Goal: Transaction & Acquisition: Purchase product/service

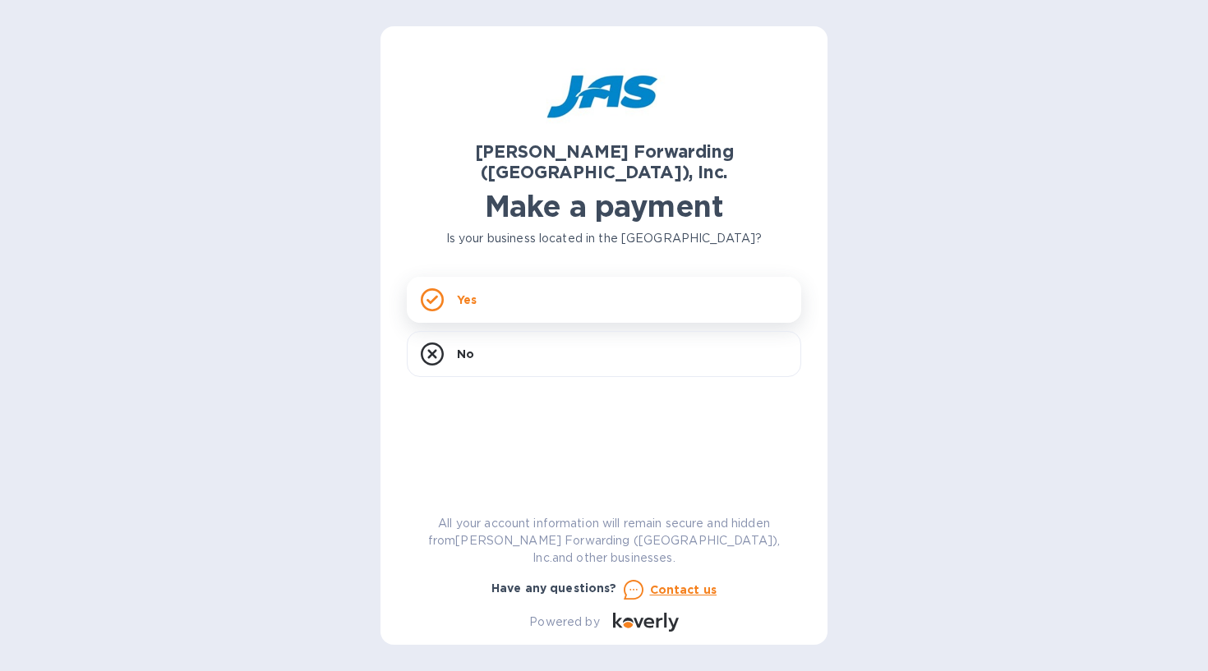
click at [639, 283] on div "Yes" at bounding box center [604, 300] width 394 height 46
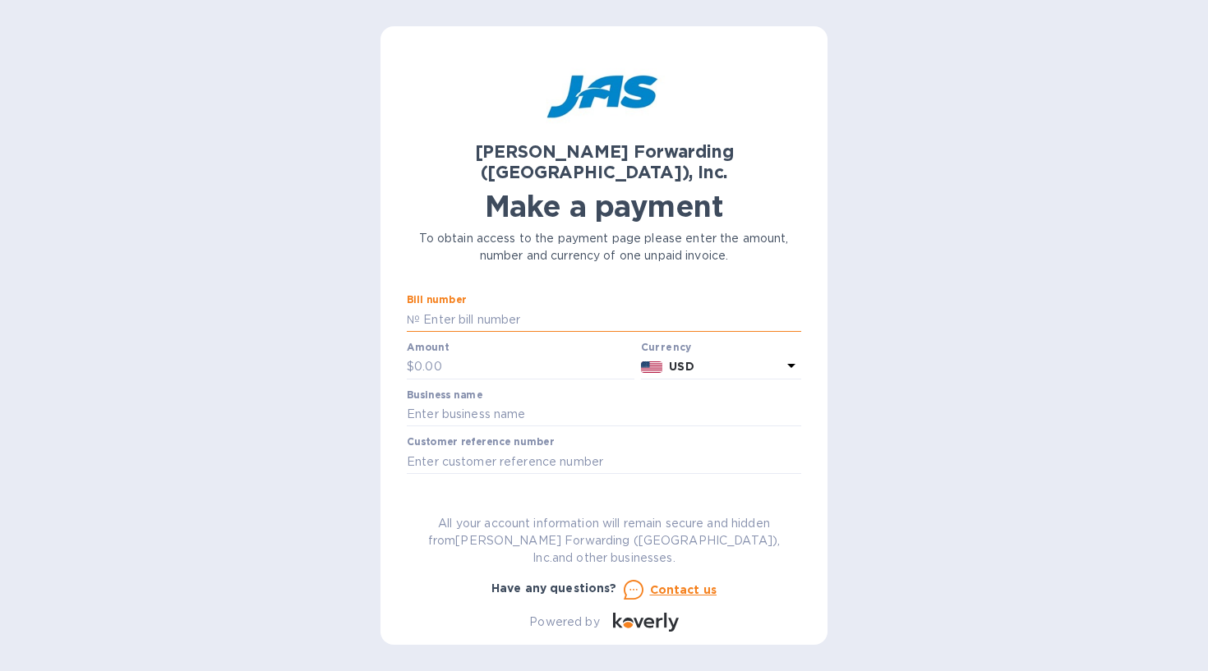
click at [552, 307] on input "text" at bounding box center [610, 319] width 381 height 25
paste input "LAX503398289"
type input "LAX503398289"
click at [533, 355] on input "text" at bounding box center [524, 367] width 220 height 25
paste input "8,927.44"
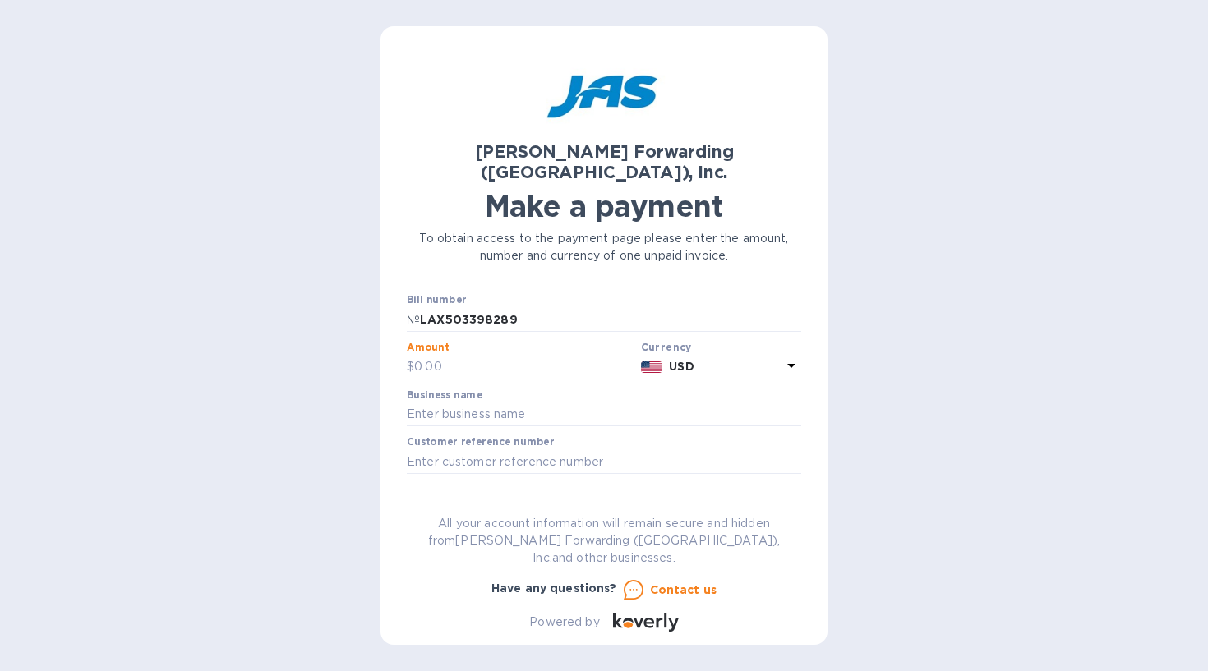
type input "8,927.44"
click at [475, 403] on input "text" at bounding box center [604, 415] width 394 height 25
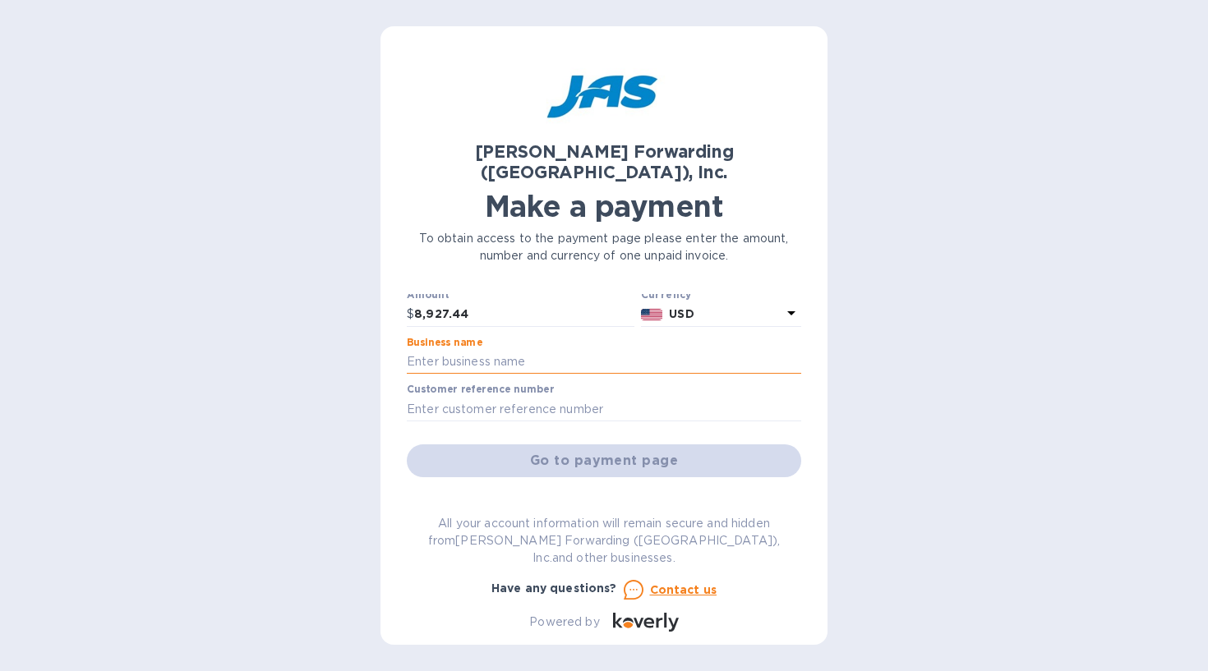
scroll to position [59, 0]
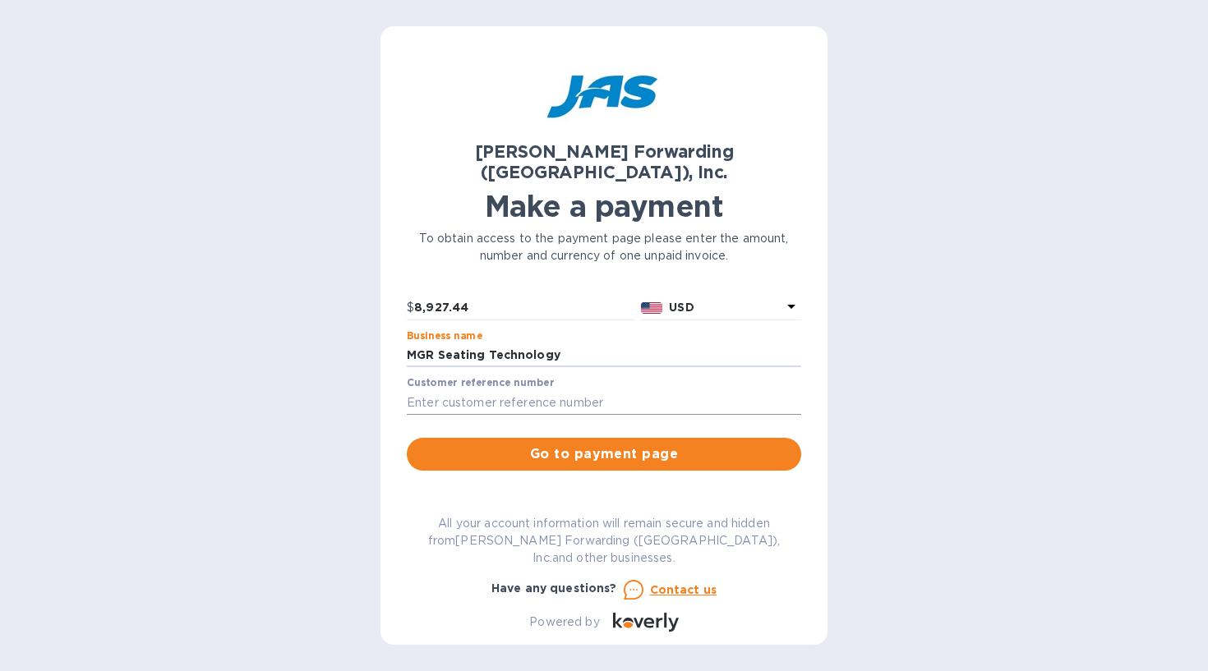
type input "MGR Seating Technology"
click at [431, 390] on input "text" at bounding box center [604, 402] width 394 height 25
paste input "MGRSEALAS"
type input "MGRSEALAS"
click at [516, 445] on span "Go to payment page" at bounding box center [604, 455] width 368 height 20
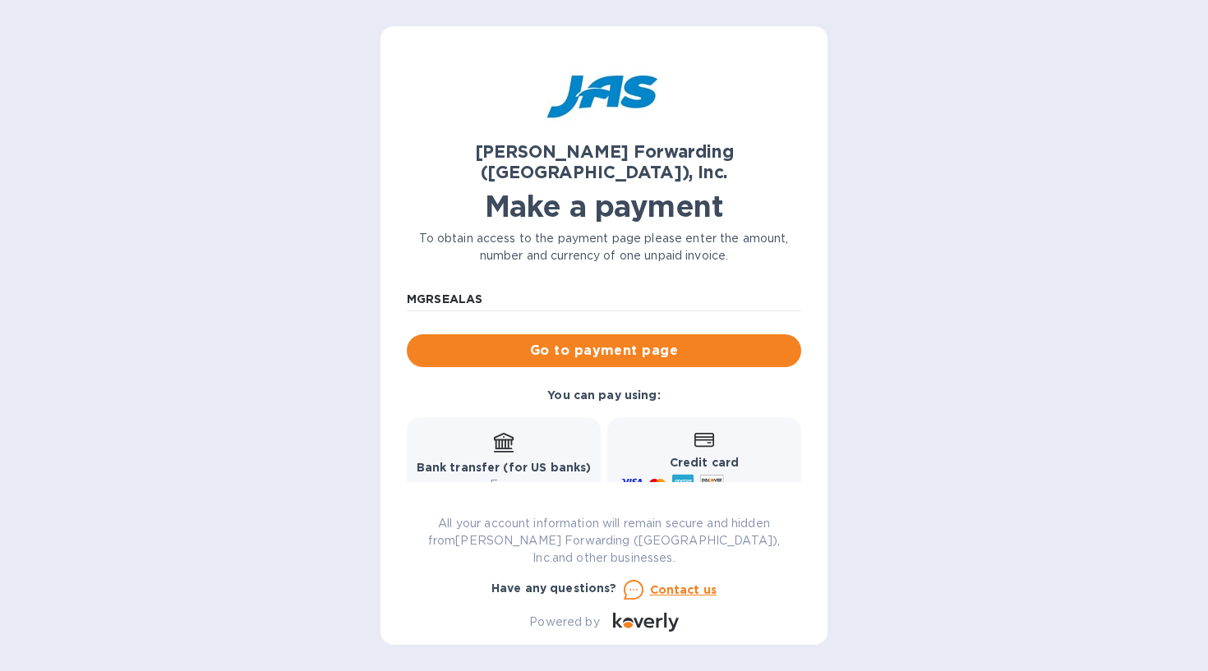
scroll to position [164, 0]
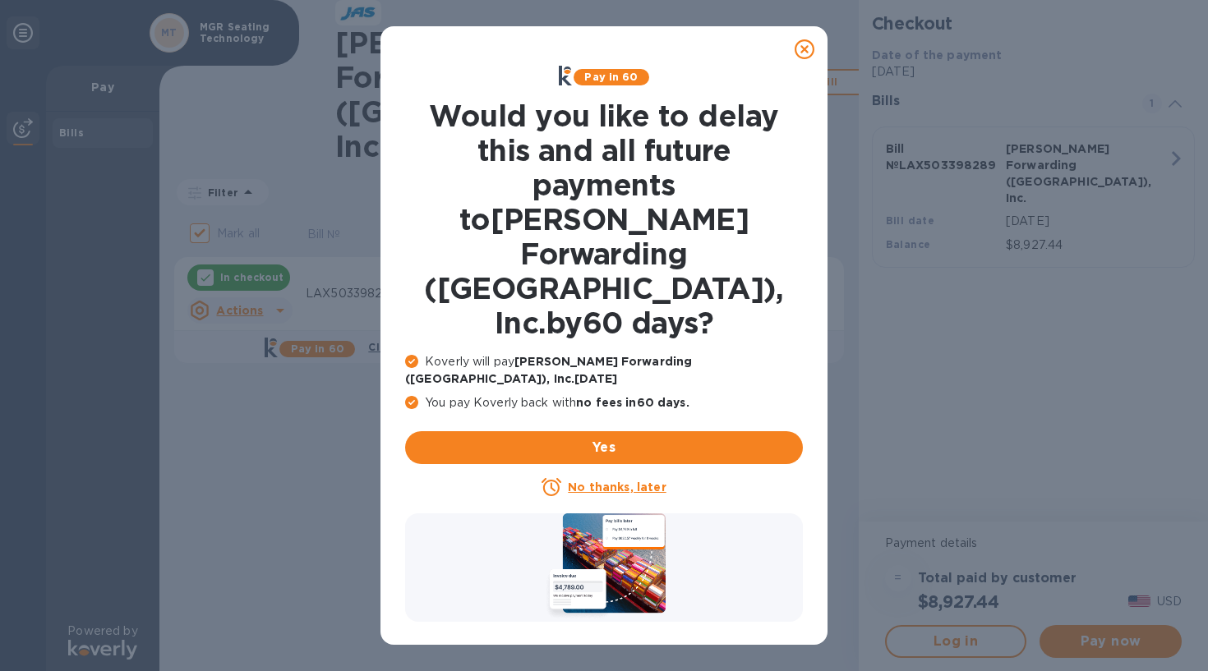
click at [802, 58] on icon at bounding box center [805, 49] width 20 height 20
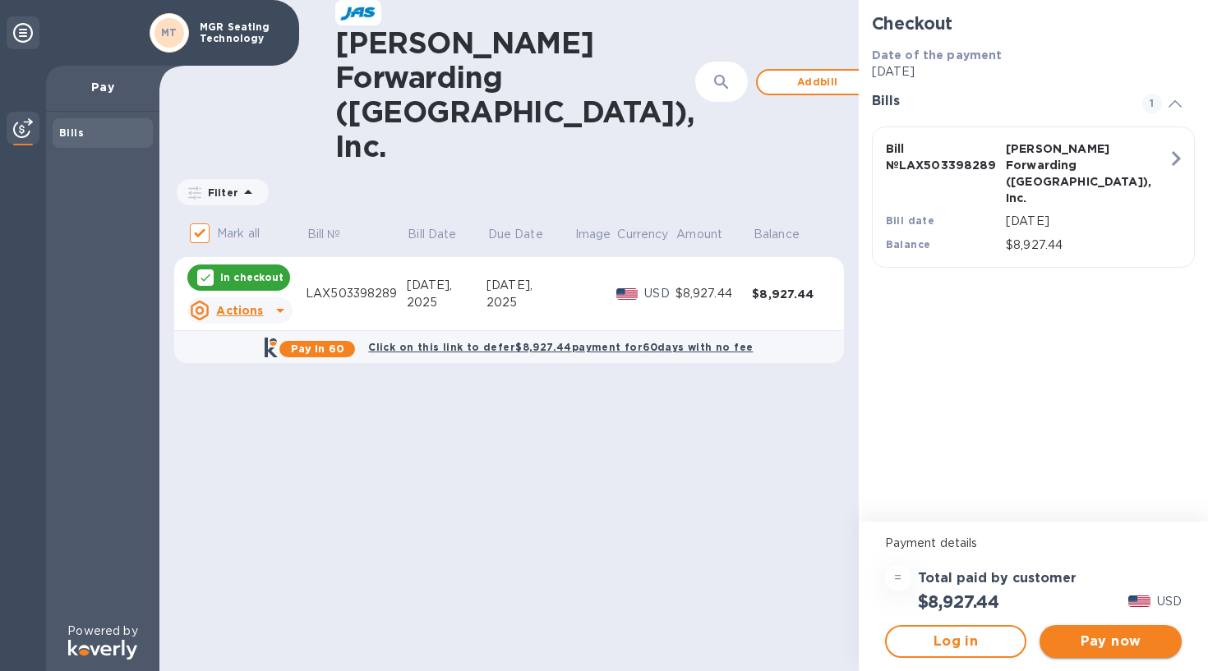
click at [1085, 647] on span "Pay now" at bounding box center [1111, 642] width 116 height 20
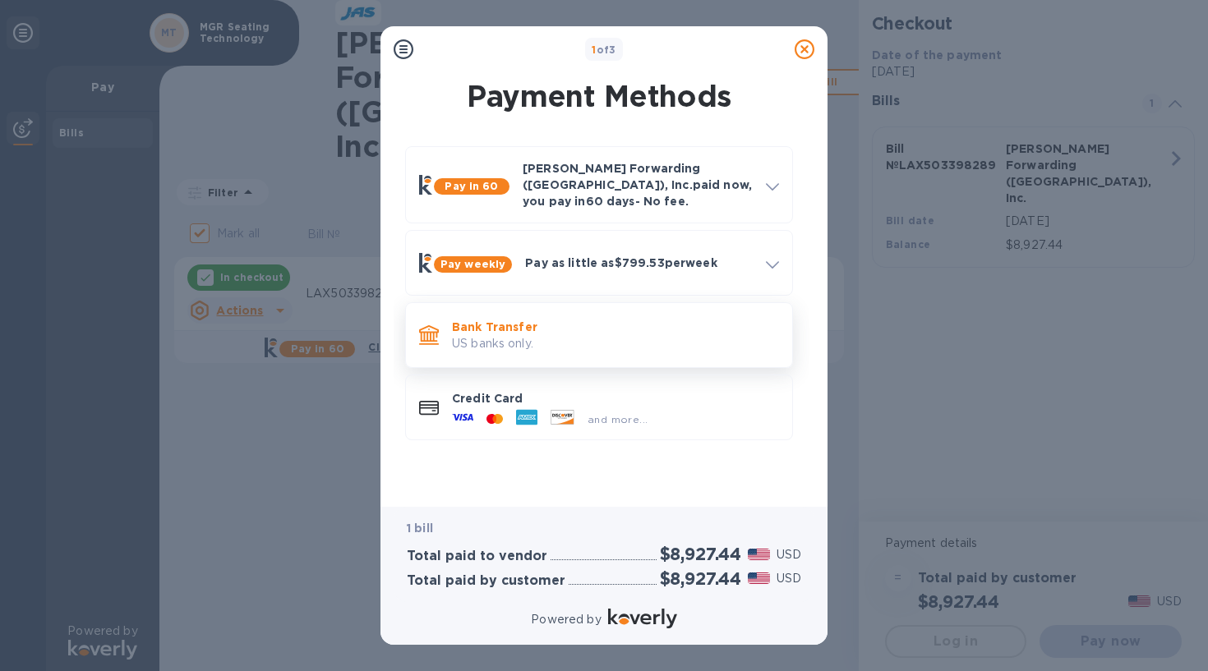
click at [715, 335] on p "US banks only." at bounding box center [615, 343] width 327 height 17
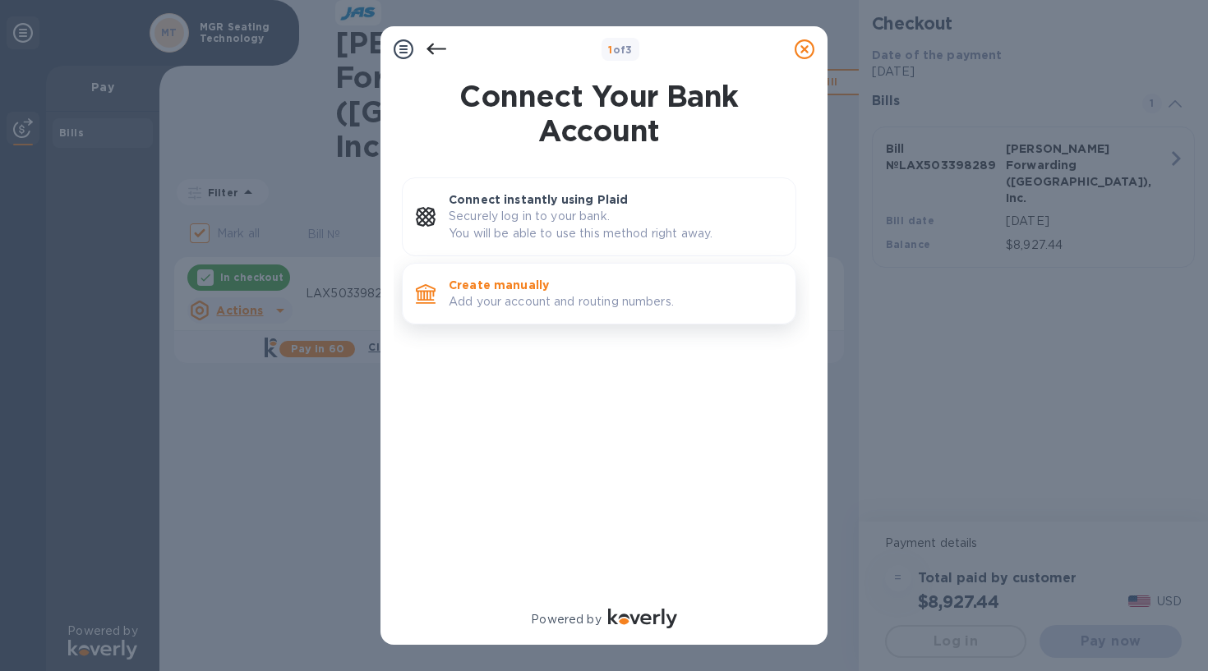
click at [665, 302] on p "Add your account and routing numbers." at bounding box center [616, 301] width 334 height 17
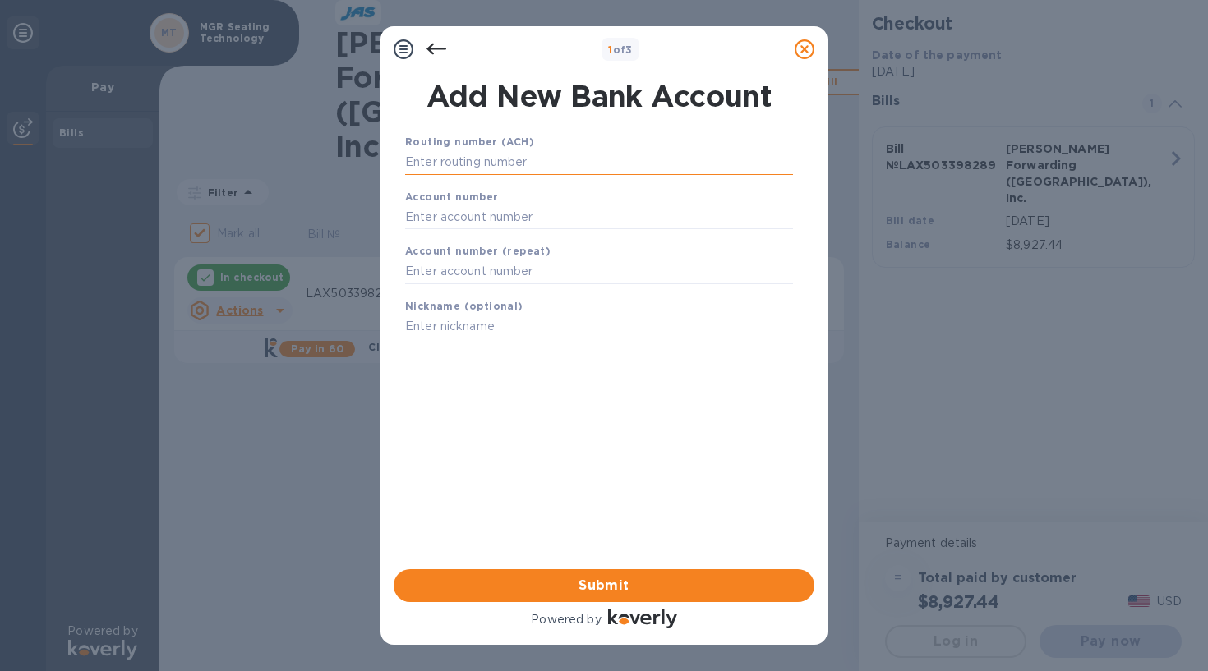
click at [532, 155] on input "text" at bounding box center [599, 162] width 388 height 25
click at [553, 164] on input "text" at bounding box center [599, 162] width 388 height 25
click at [541, 217] on input "text" at bounding box center [599, 217] width 388 height 25
paste input "829765855"
type input "829765855"
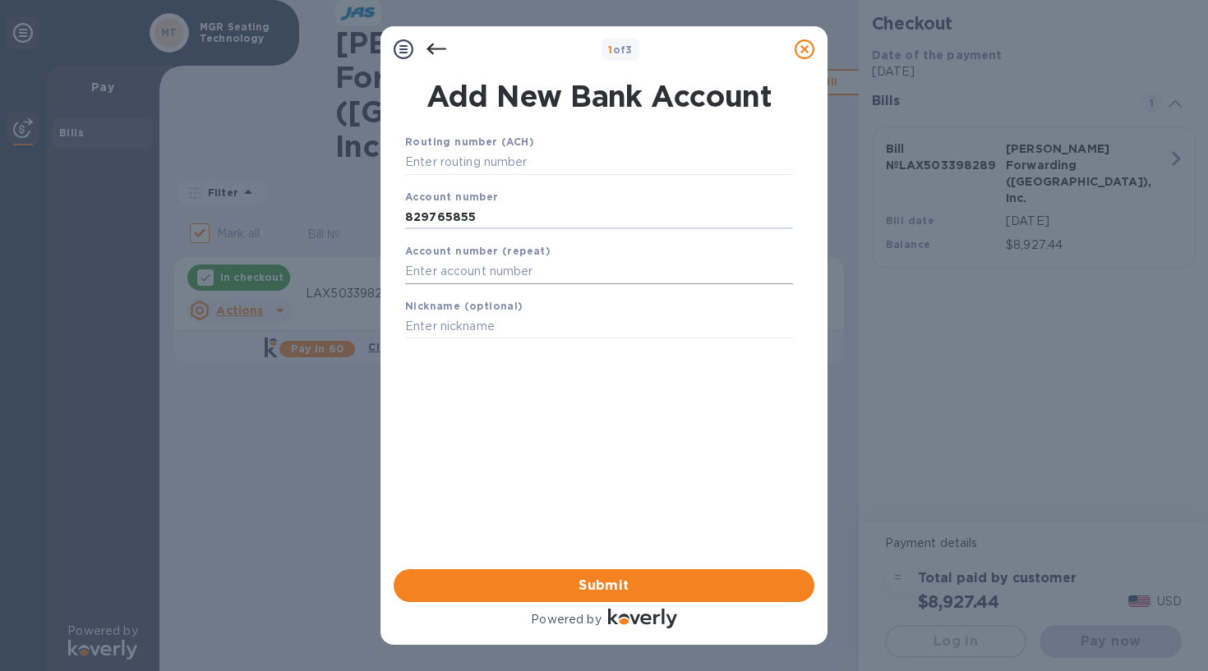
click at [577, 264] on input "text" at bounding box center [599, 272] width 388 height 25
paste input "829765855"
type input "829765855"
click at [532, 150] on input "text" at bounding box center [599, 162] width 388 height 25
paste input "021000021"
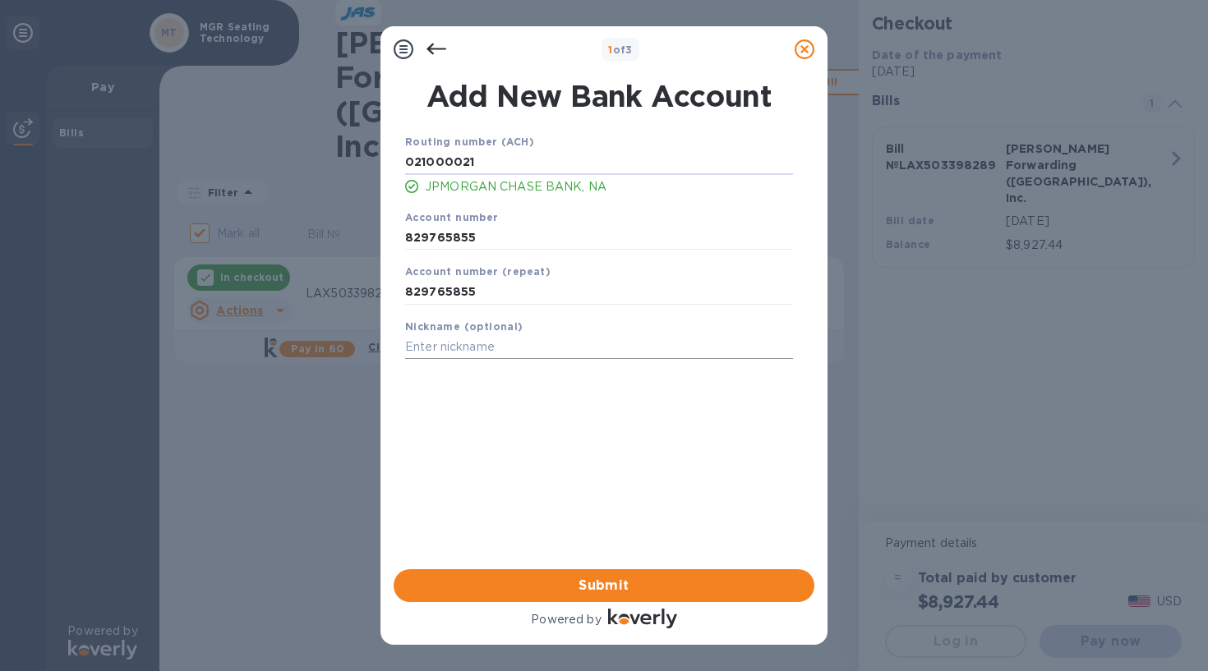
type input "021000021"
click at [511, 346] on input "text" at bounding box center [599, 347] width 388 height 25
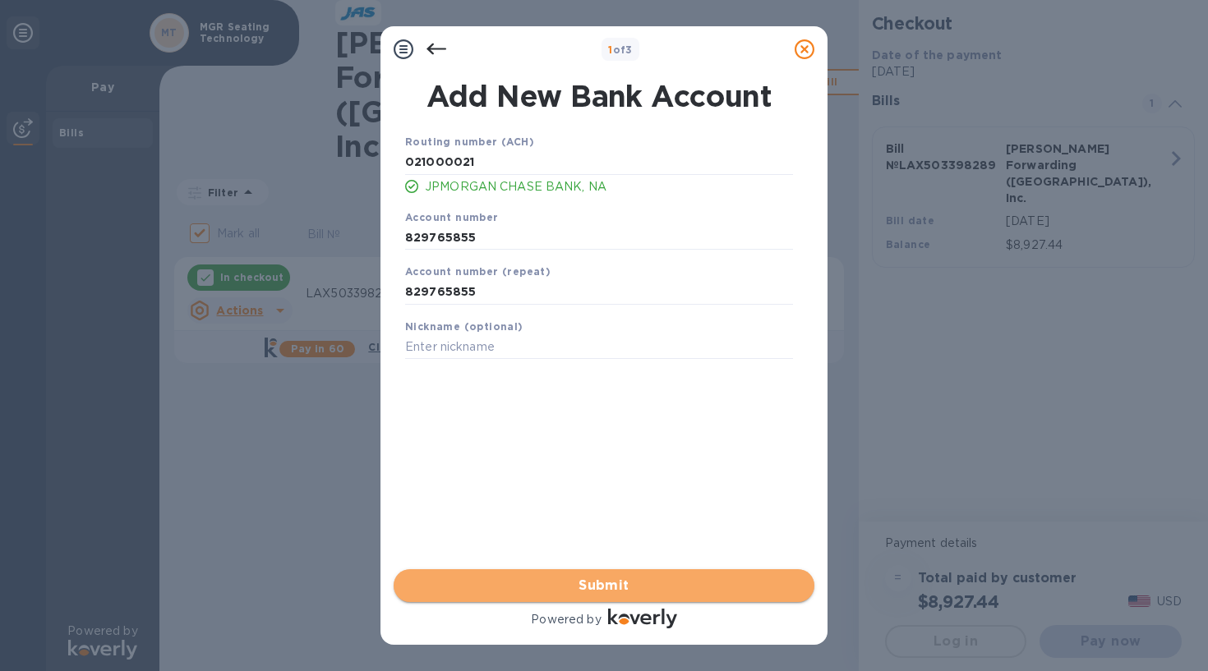
click at [583, 585] on span "Submit" at bounding box center [604, 586] width 394 height 20
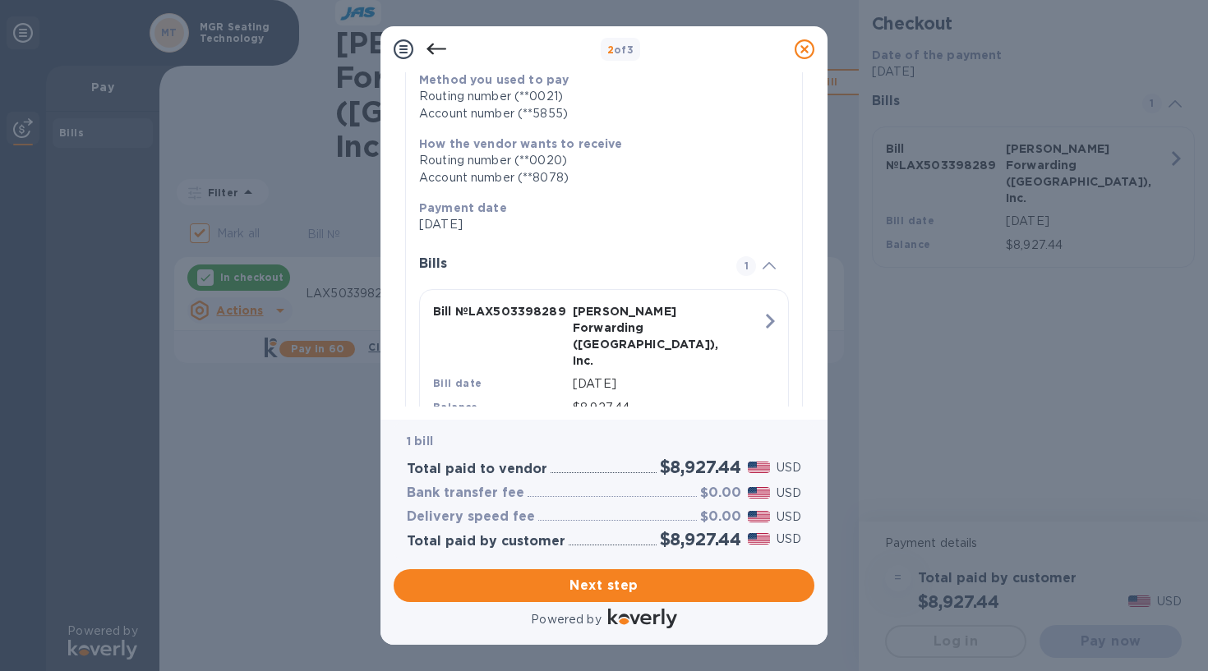
scroll to position [256, 0]
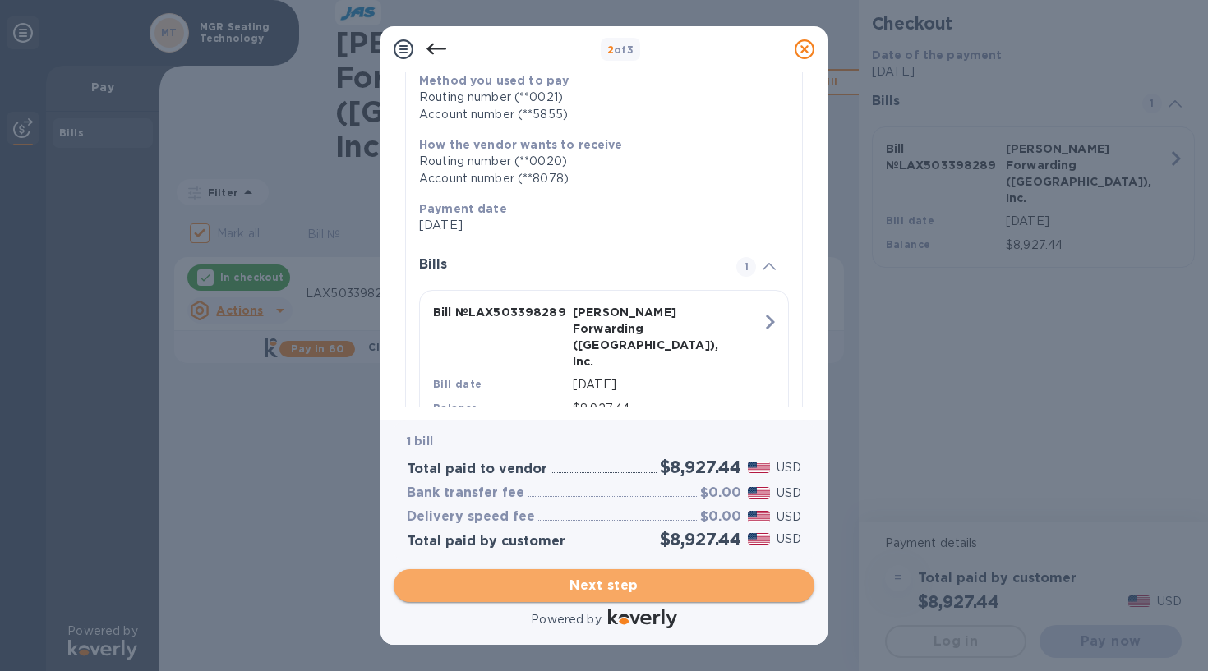
click at [614, 590] on span "Next step" at bounding box center [604, 586] width 394 height 20
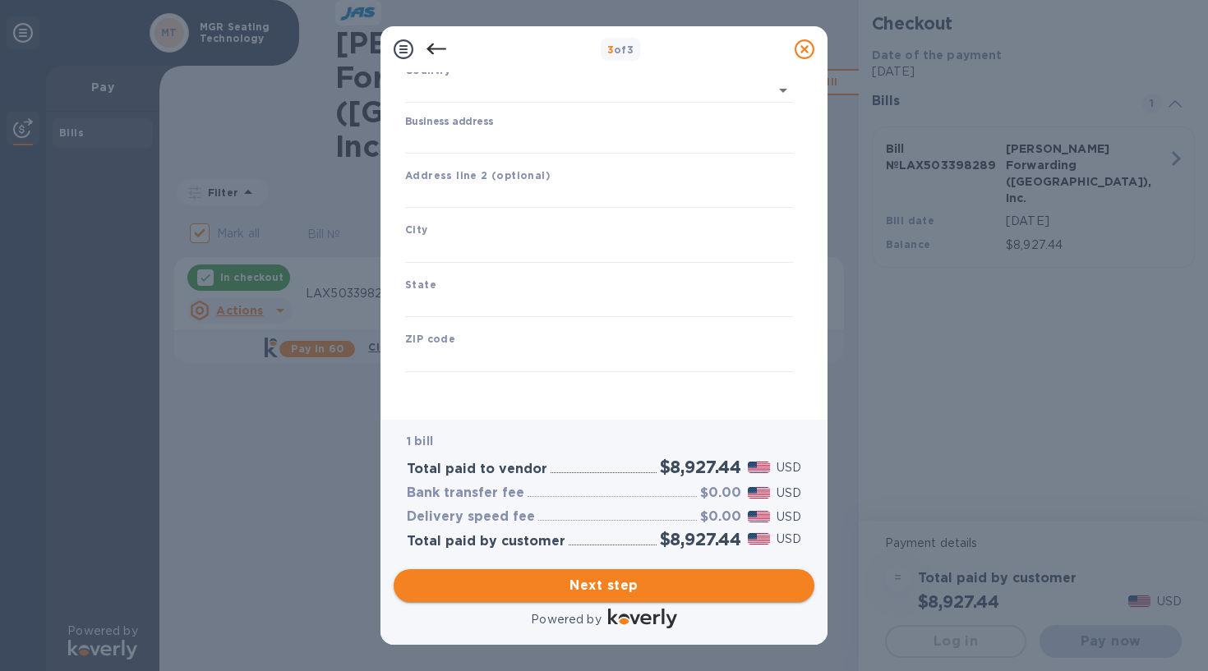
type input "[GEOGRAPHIC_DATA]"
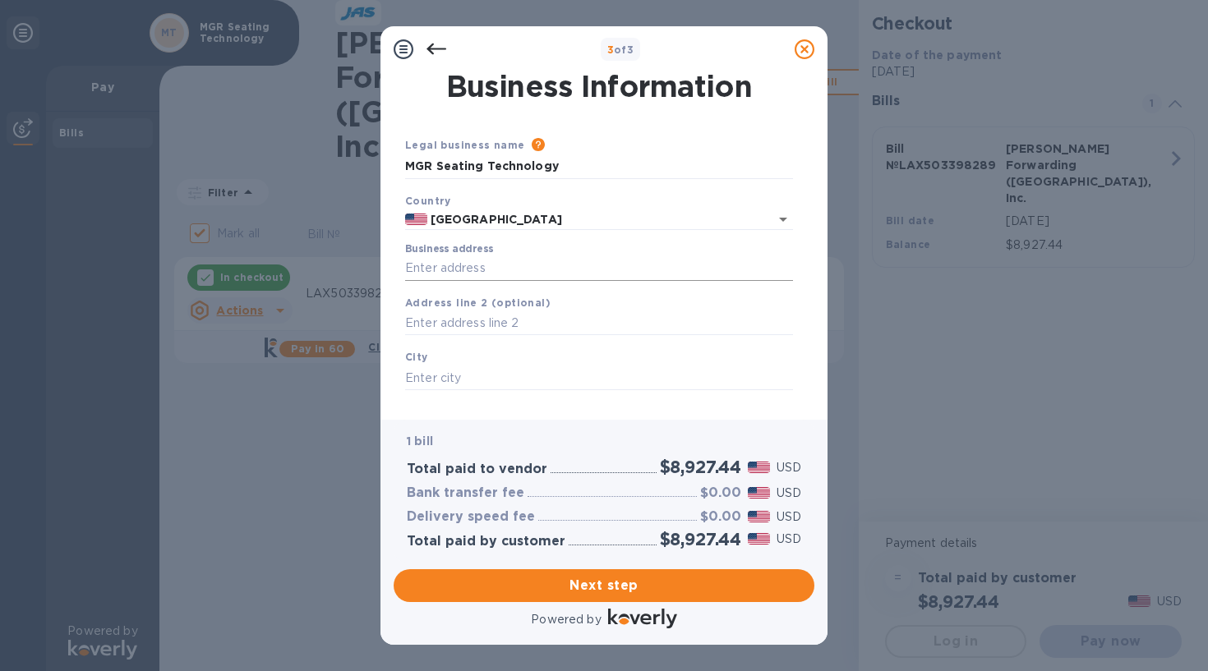
scroll to position [0, 0]
click at [466, 272] on input "Business address" at bounding box center [599, 268] width 388 height 25
paste input "[STREET_ADDRESS][PERSON_NAME][US_STATE]"
type input "[STREET_ADDRESS][PERSON_NAME]"
type input "[GEOGRAPHIC_DATA]"
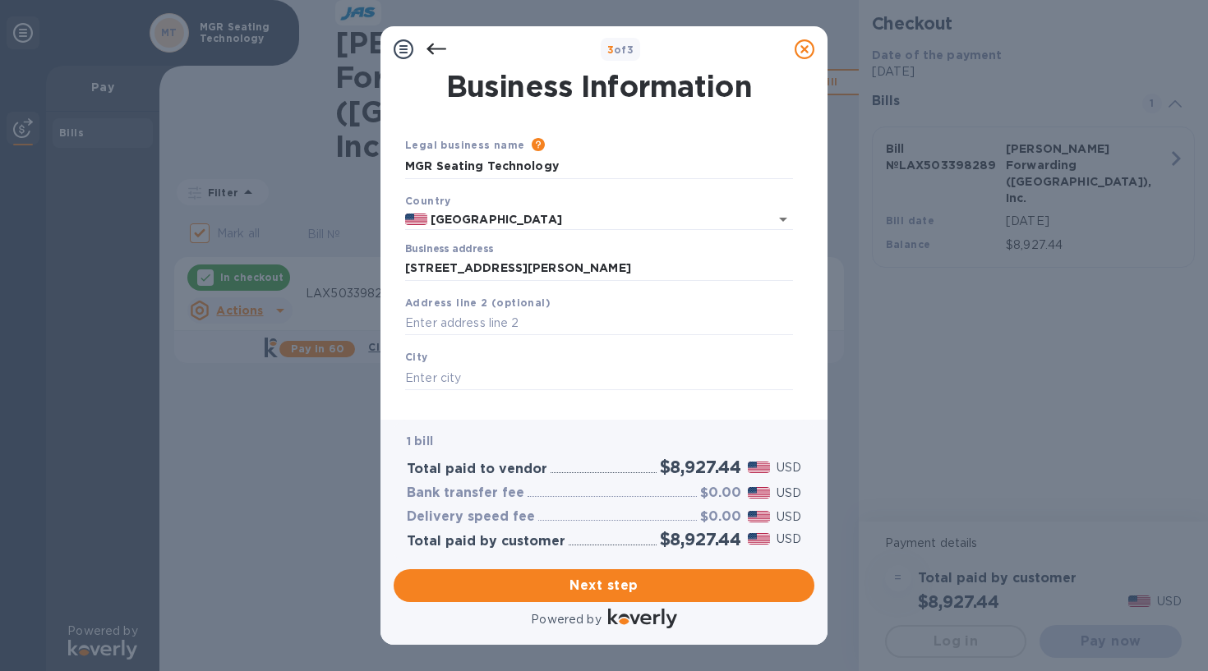
type input "NV"
type input "89146"
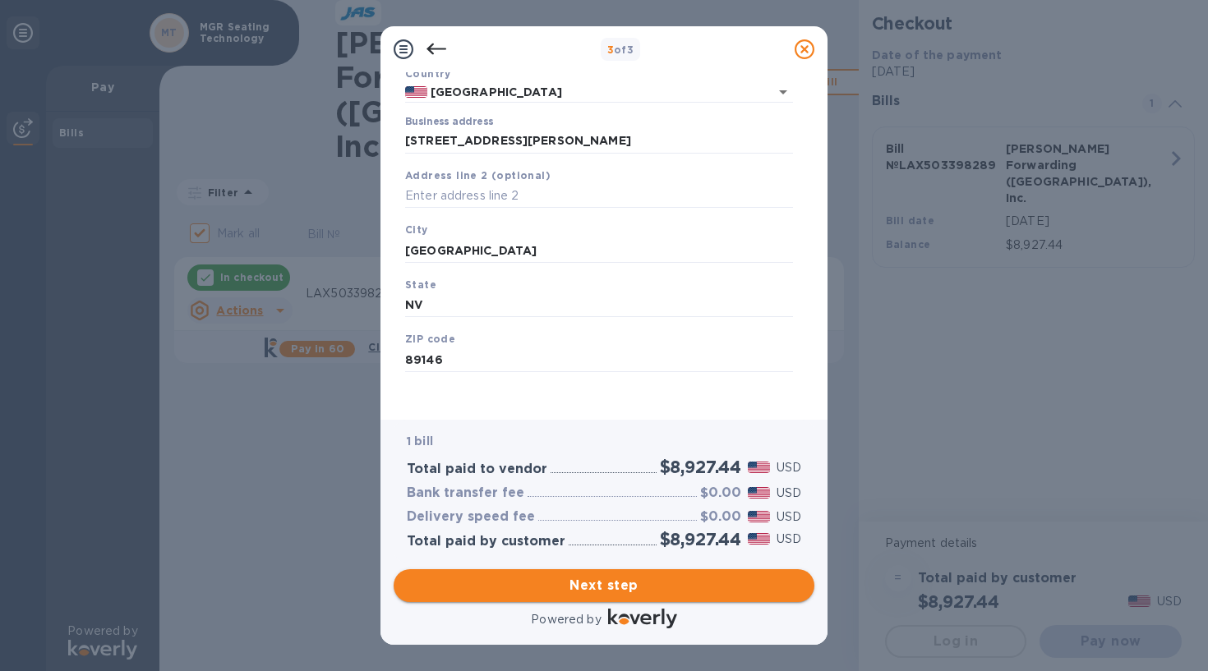
click at [597, 594] on span "Next step" at bounding box center [604, 586] width 394 height 20
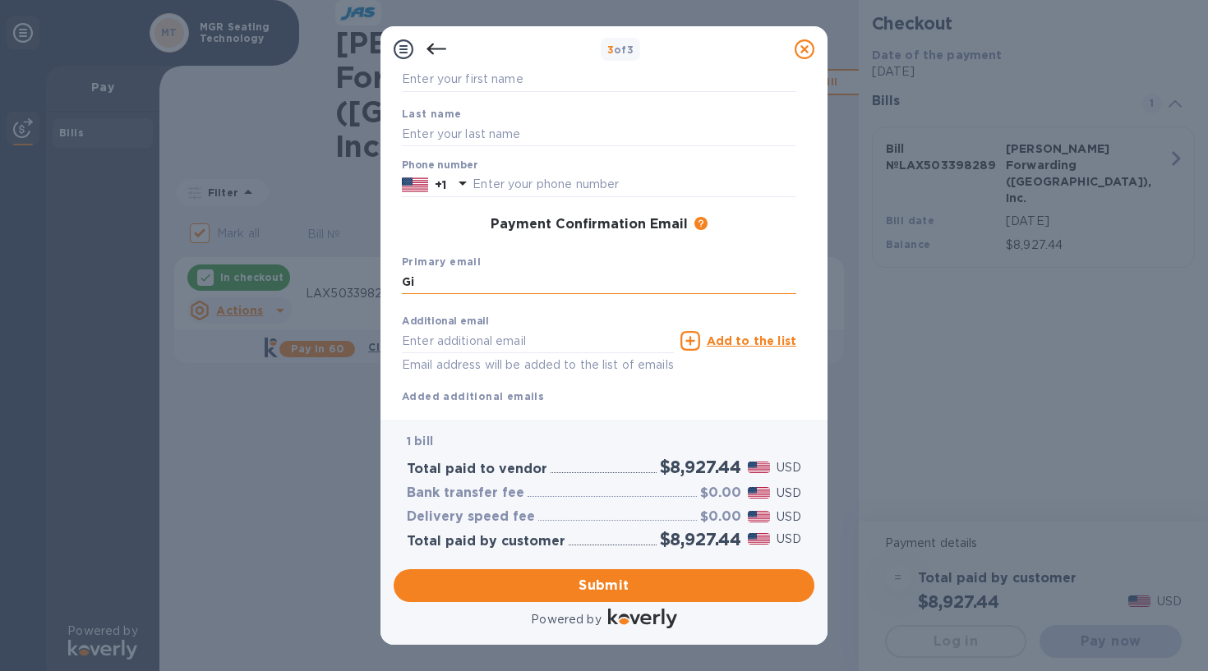
type input "G"
type input "gi"
type input "[PERSON_NAME][EMAIL_ADDRESS][DOMAIN_NAME]"
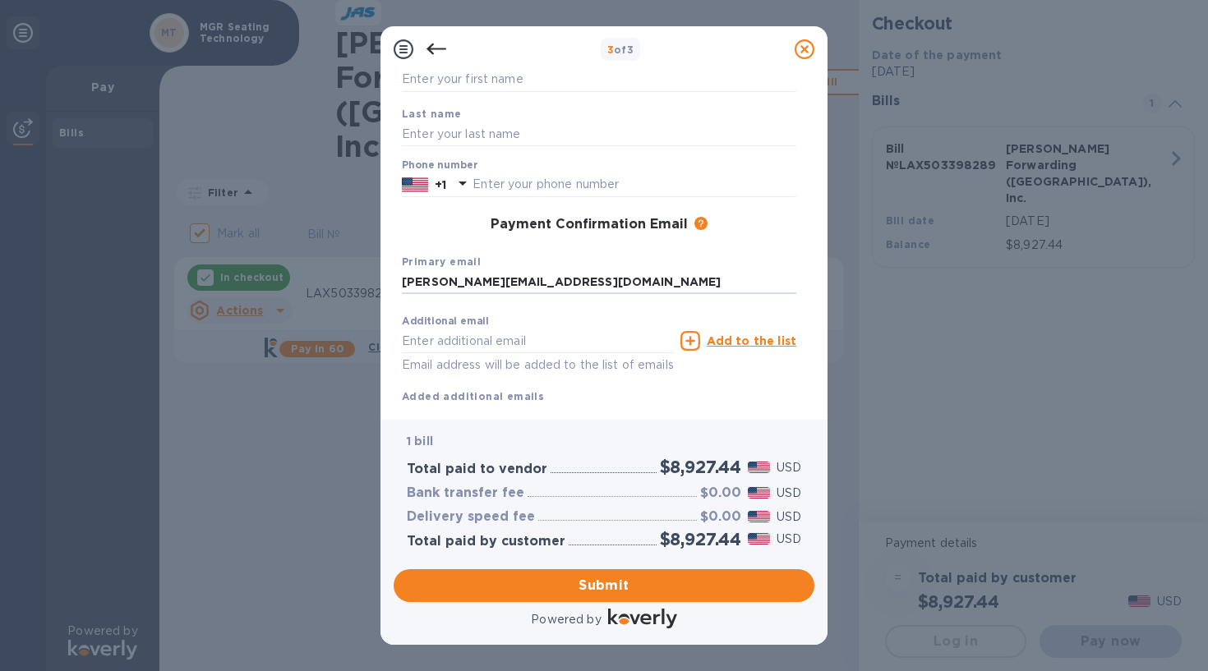
type input "[PERSON_NAME][EMAIL_ADDRESS][DOMAIN_NAME]"
click at [521, 325] on div "Additional email Email address will be added to the list of emails" at bounding box center [538, 345] width 272 height 59
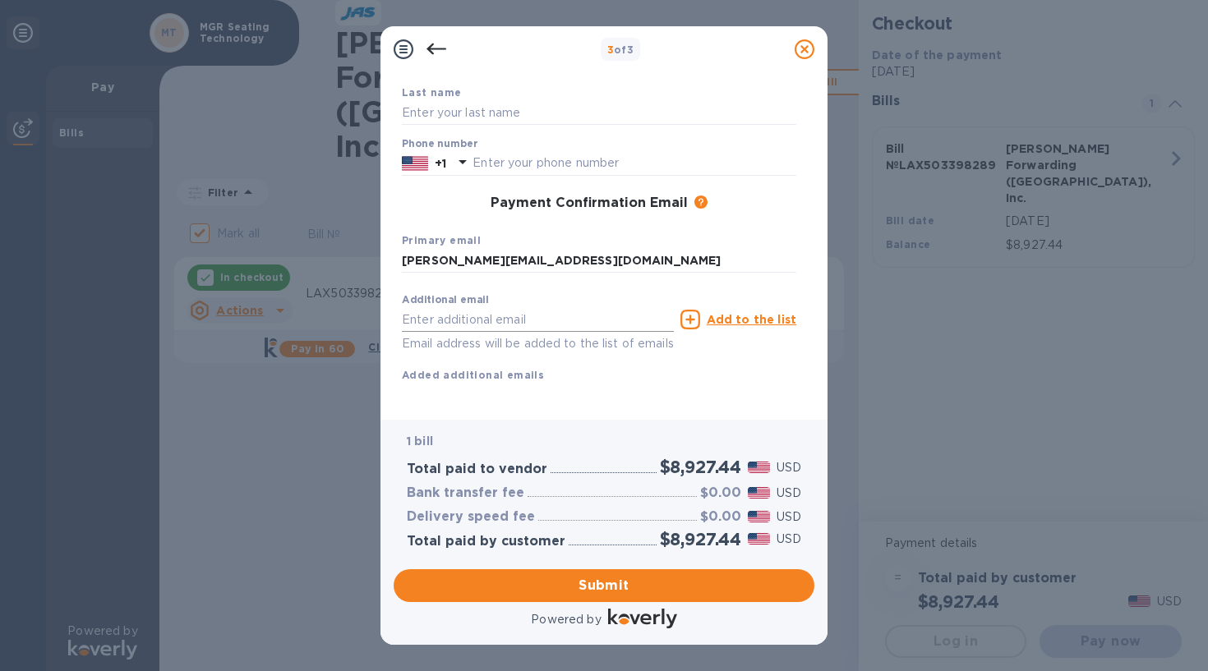
scroll to position [148, 0]
click at [648, 583] on span "Submit" at bounding box center [604, 586] width 394 height 20
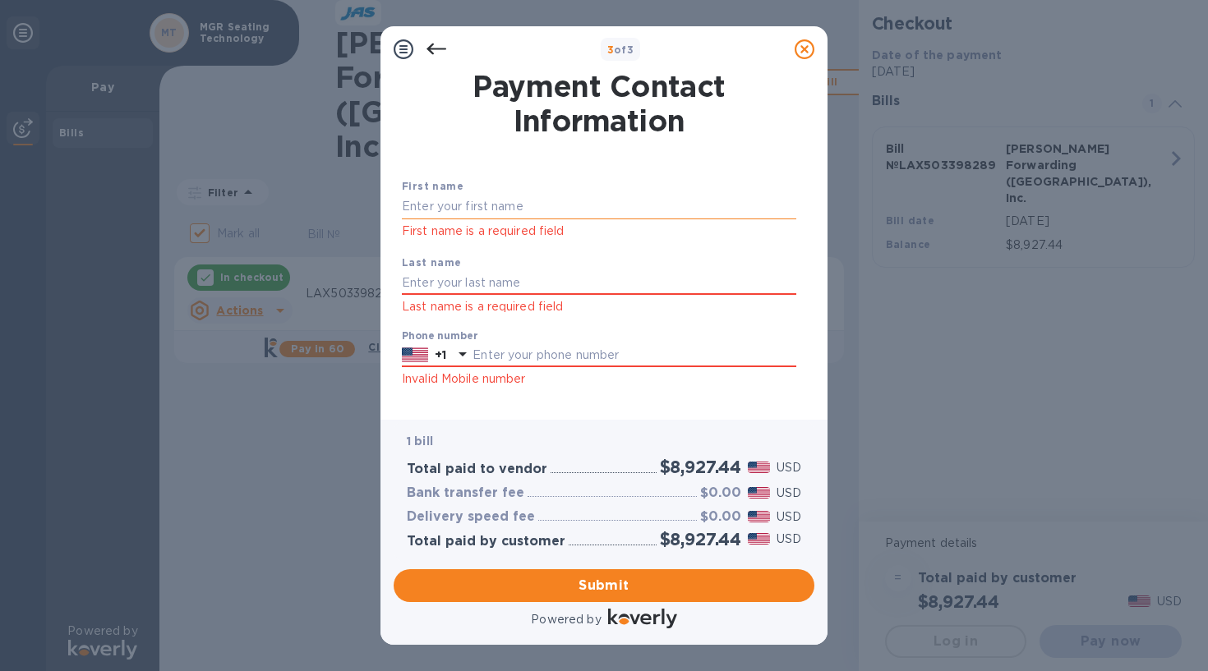
scroll to position [0, 0]
type input "g"
type input "[PERSON_NAME]"
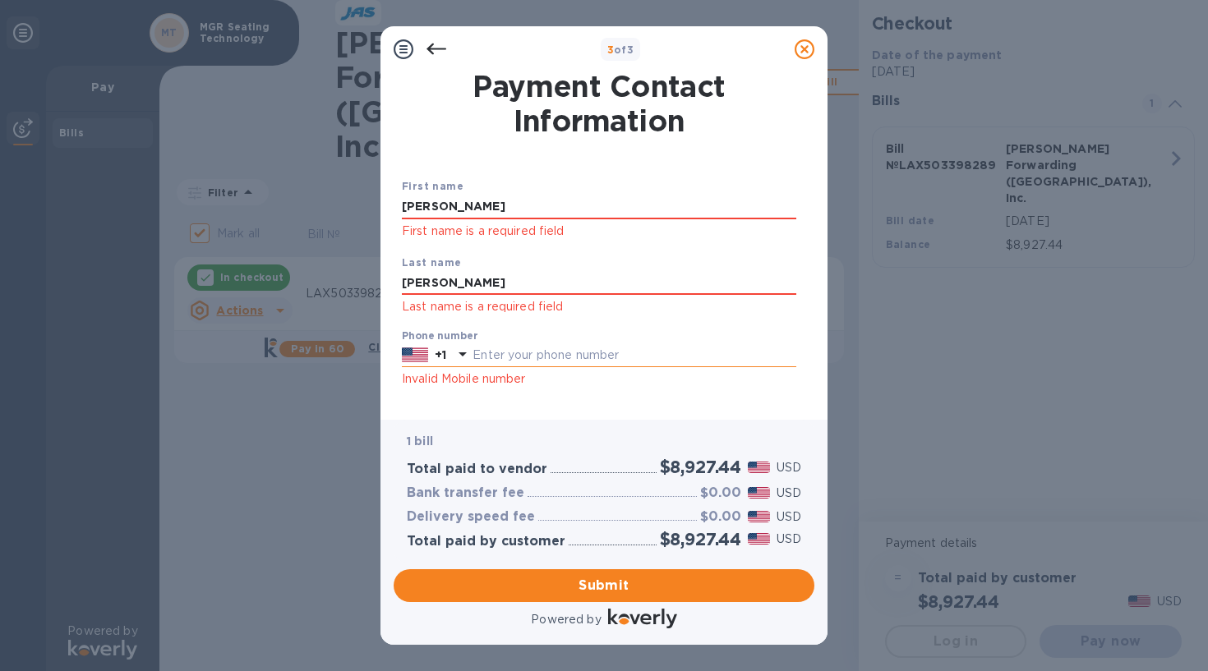
type input "[PERSON_NAME]"
type input "7028574831"
click at [583, 388] on div "Phone number [PHONE_NUMBER] Invalid Mobile number" at bounding box center [599, 360] width 408 height 72
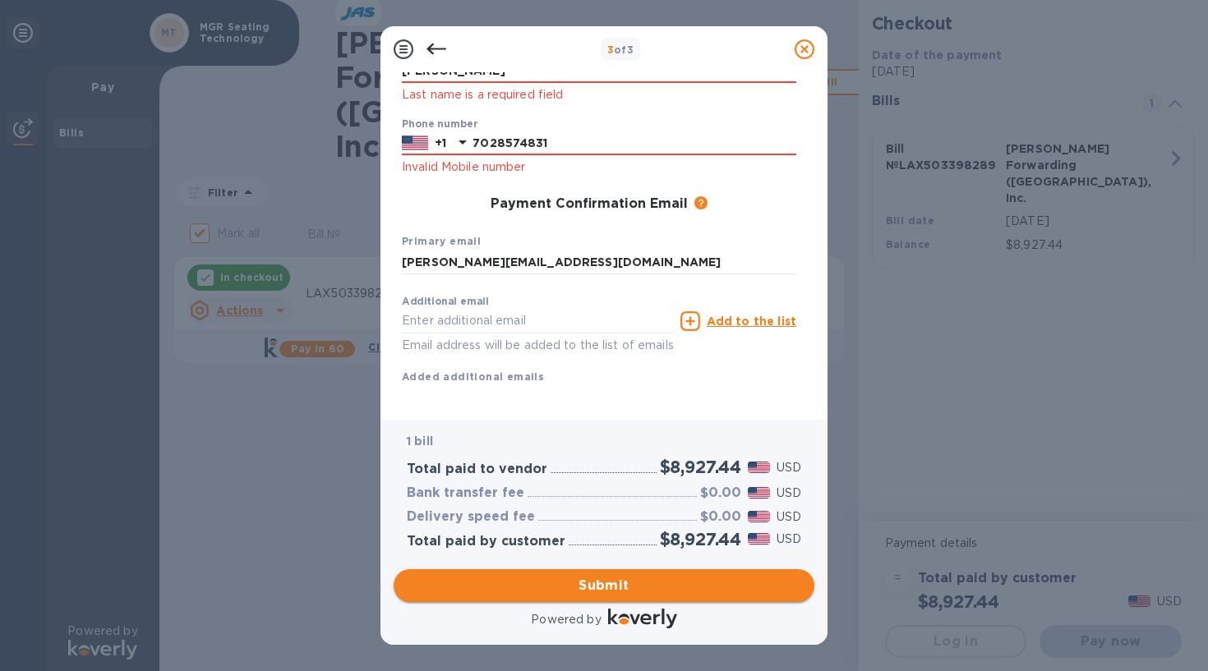
click at [599, 576] on span "Submit" at bounding box center [604, 586] width 394 height 20
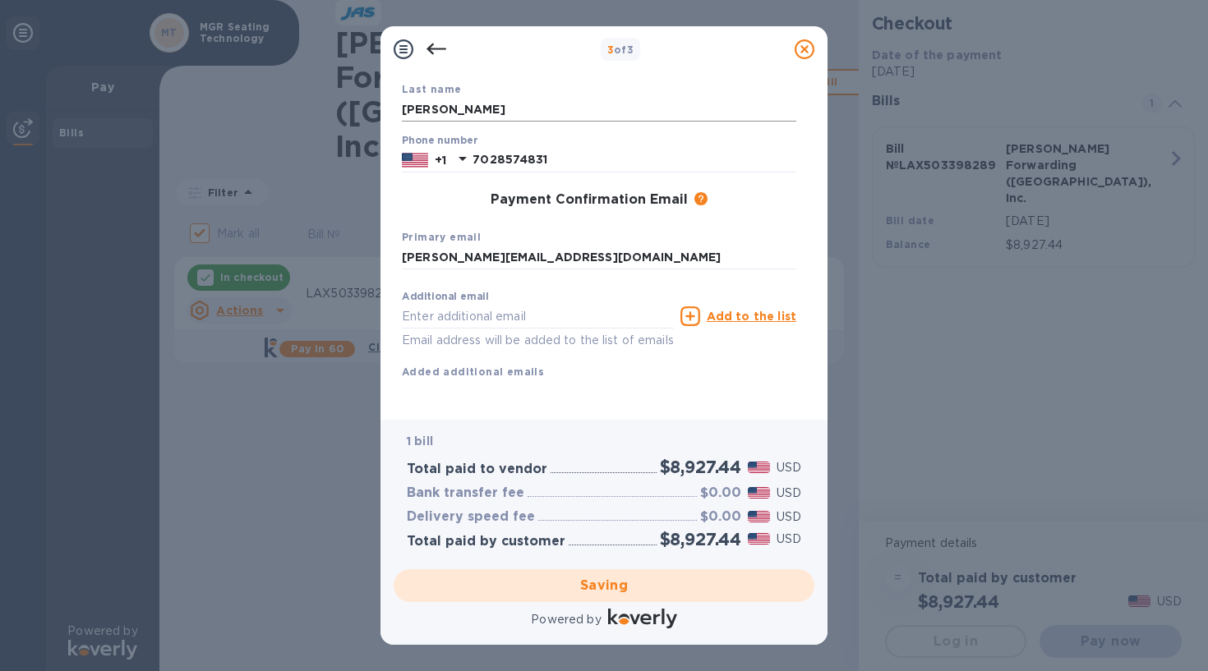
scroll to position [150, 0]
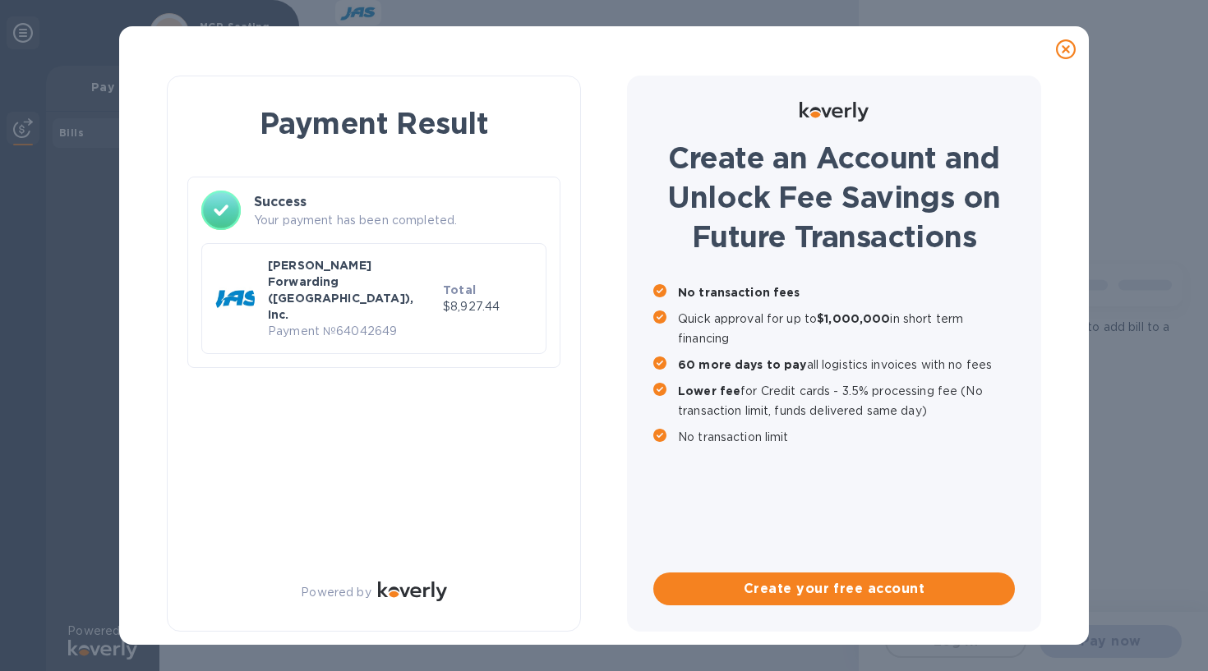
checkbox input "false"
